Goal: Information Seeking & Learning: Learn about a topic

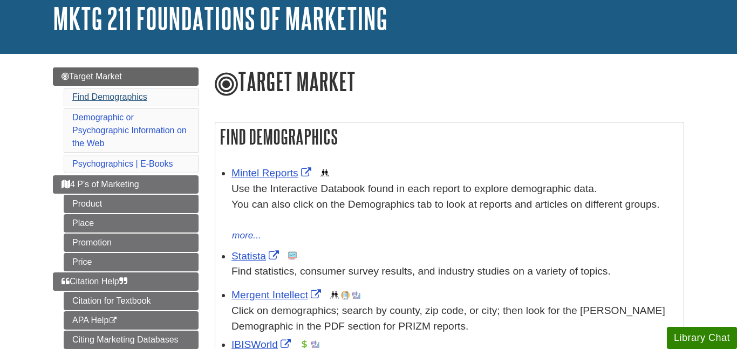
scroll to position [67, 0]
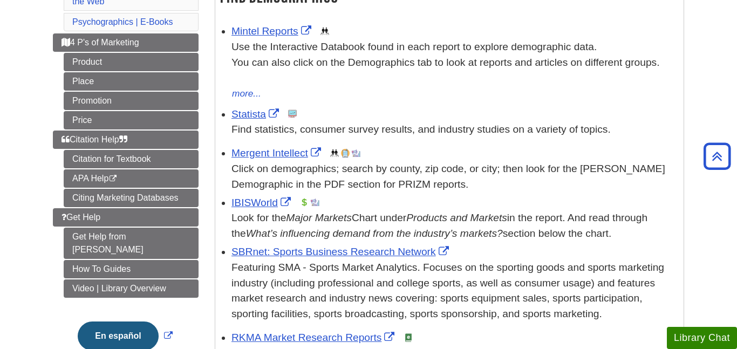
scroll to position [216, 0]
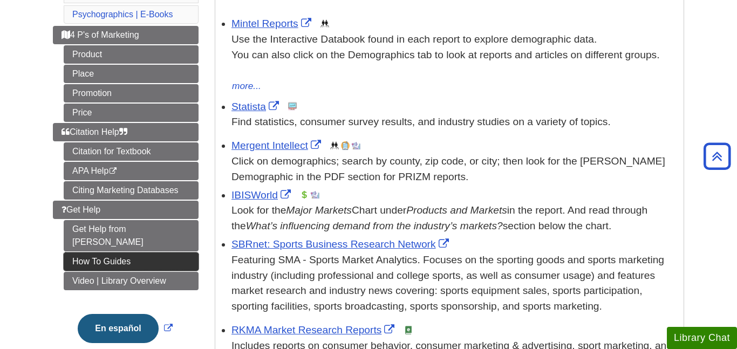
click at [119, 253] on link "How To Guides" at bounding box center [131, 262] width 135 height 18
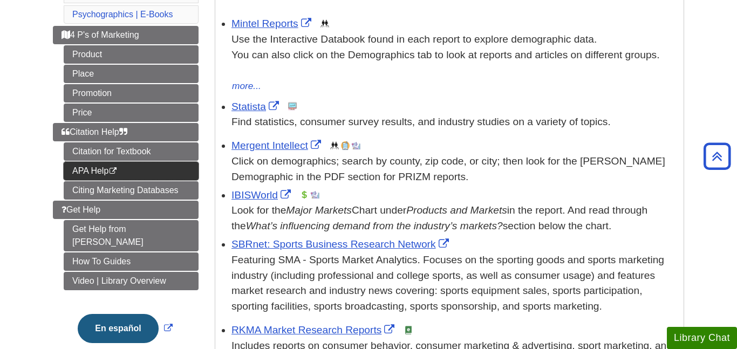
click at [153, 173] on link "APA Help This link opens in a new window" at bounding box center [131, 171] width 135 height 18
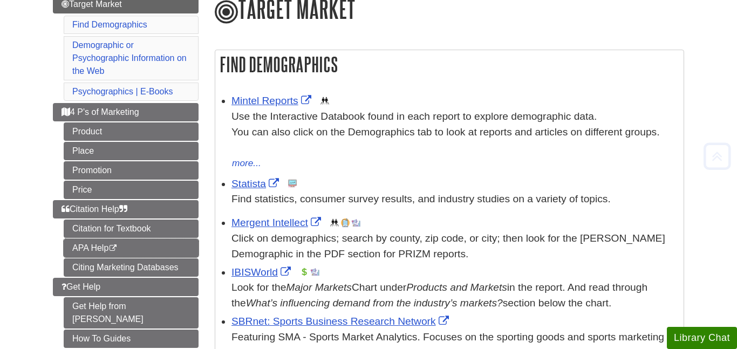
scroll to position [176, 0]
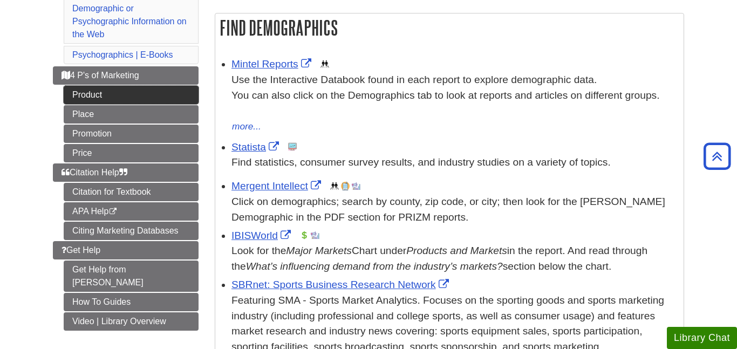
click at [147, 99] on link "Product" at bounding box center [131, 95] width 135 height 18
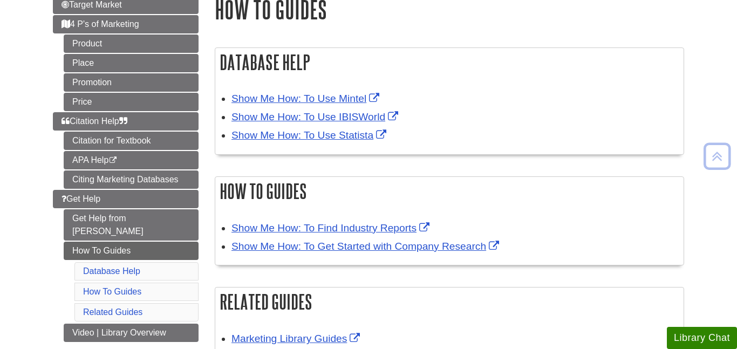
scroll to position [141, 0]
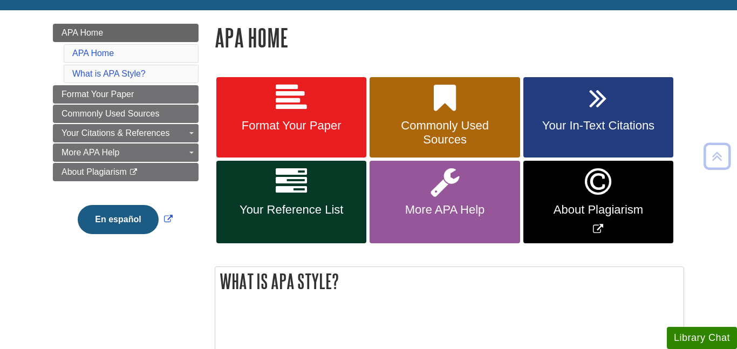
scroll to position [139, 0]
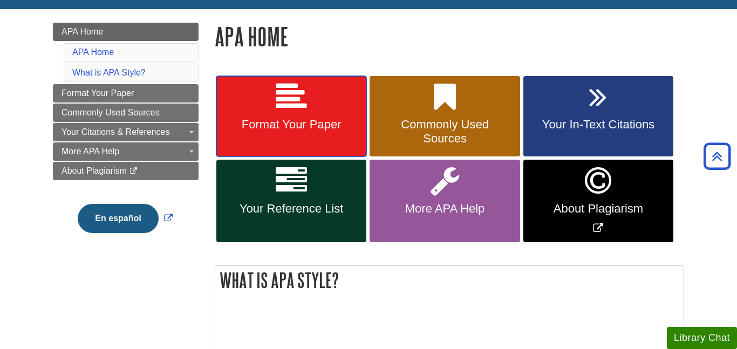
click at [325, 108] on link "Format Your Paper" at bounding box center [291, 116] width 150 height 81
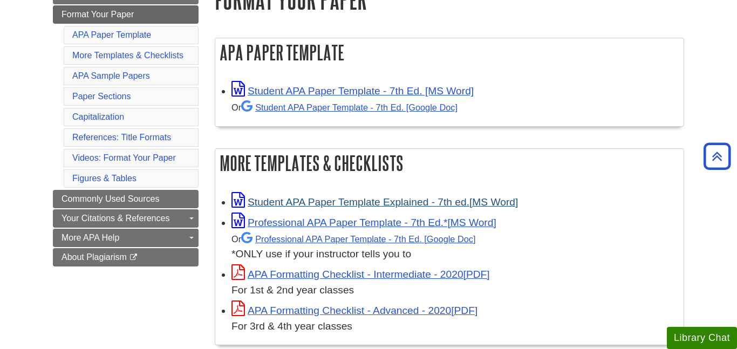
scroll to position [172, 0]
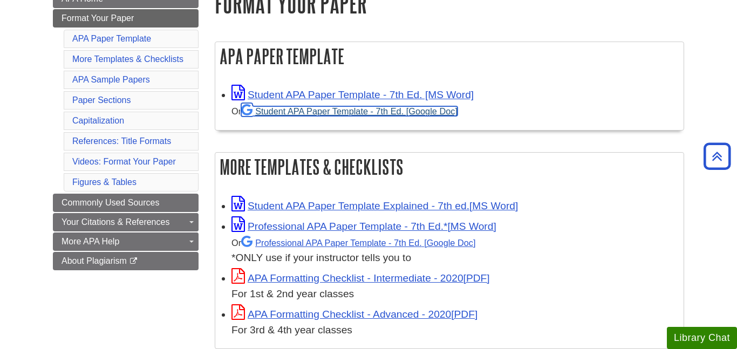
click at [314, 111] on link "Student APA Paper Template - 7th Ed. [Google Doc]" at bounding box center [349, 111] width 216 height 10
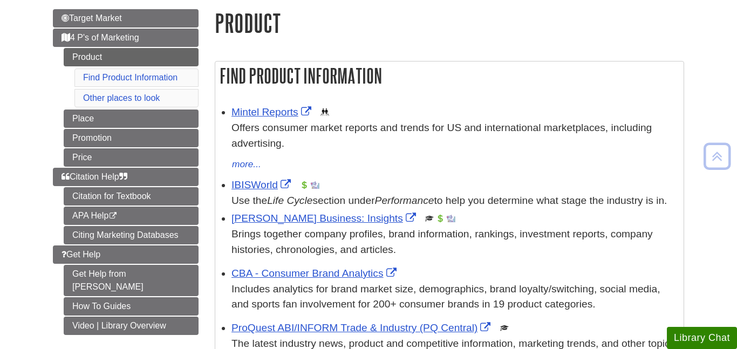
scroll to position [126, 0]
click at [263, 179] on link "IBISWorld" at bounding box center [263, 184] width 62 height 11
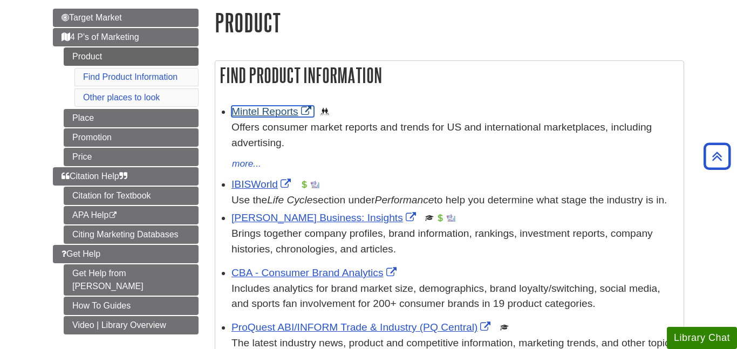
click at [270, 113] on link "Mintel Reports" at bounding box center [273, 111] width 83 height 11
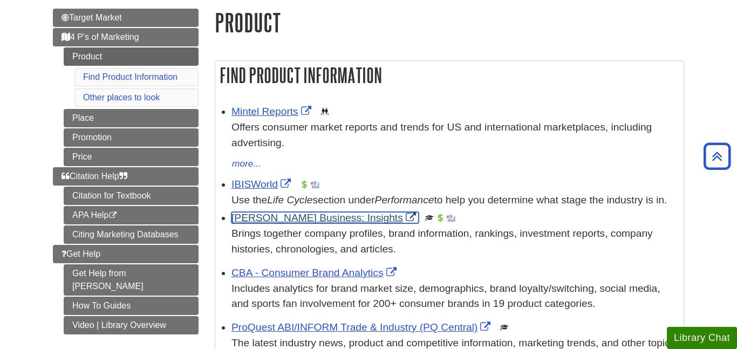
click at [299, 223] on link "[PERSON_NAME] Business: Insights" at bounding box center [325, 217] width 187 height 11
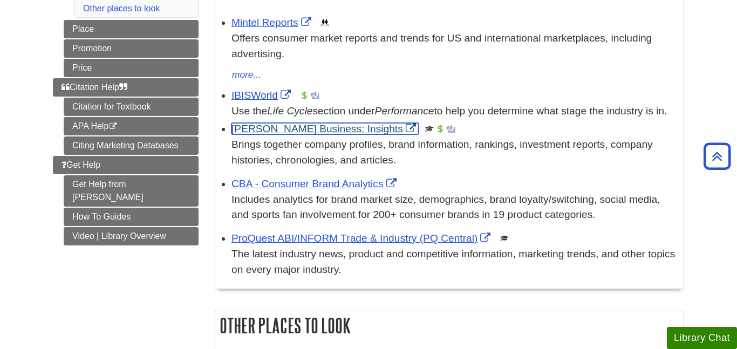
scroll to position [228, 0]
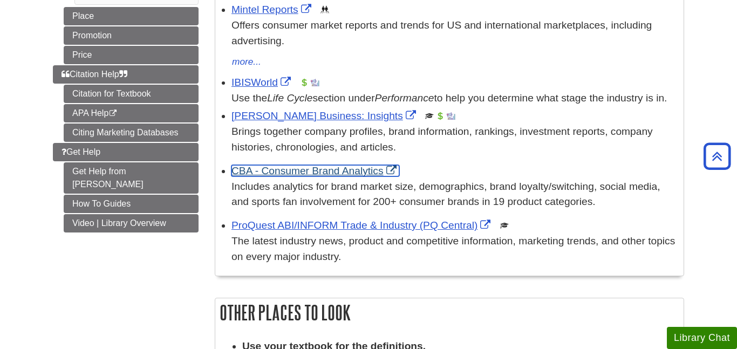
click at [312, 177] on link "CBA - Consumer Brand Analytics" at bounding box center [316, 170] width 168 height 11
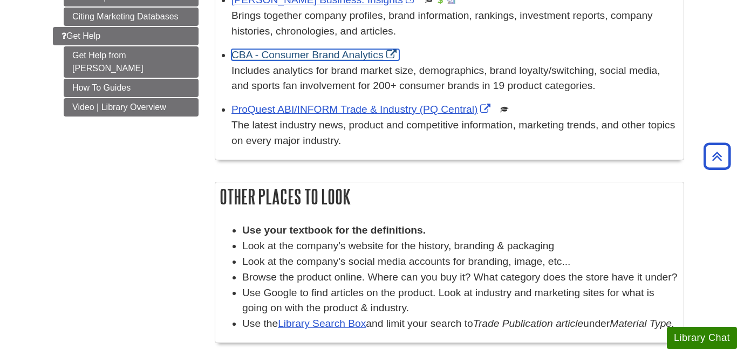
scroll to position [359, 0]
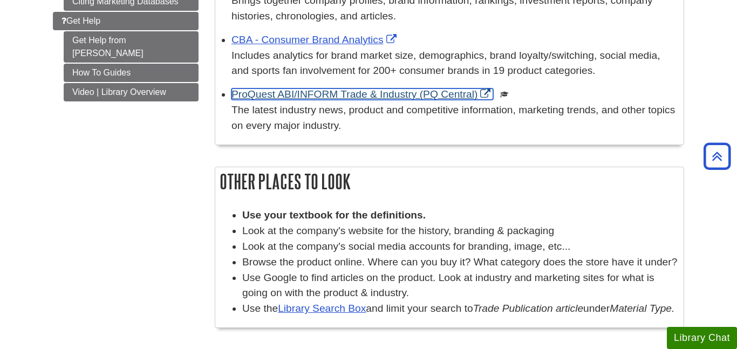
click at [361, 100] on link "ProQuest ABI/INFORM Trade & Industry (PQ Central)" at bounding box center [363, 94] width 262 height 11
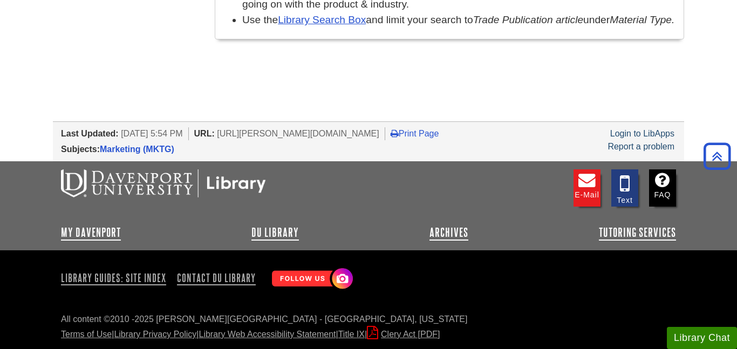
scroll to position [668, 0]
click at [693, 343] on button "Library Chat" at bounding box center [702, 338] width 70 height 22
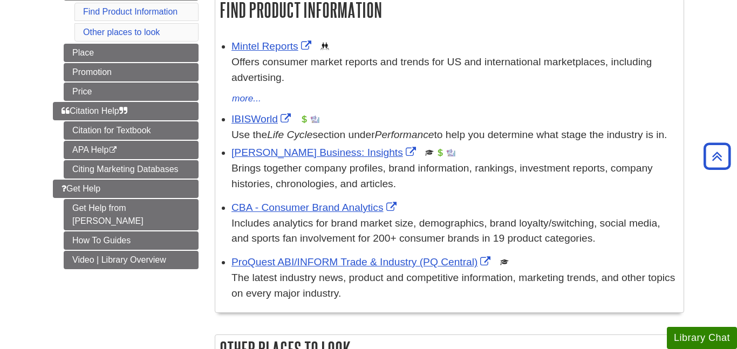
scroll to position [0, 0]
